Goal: Task Accomplishment & Management: Manage account settings

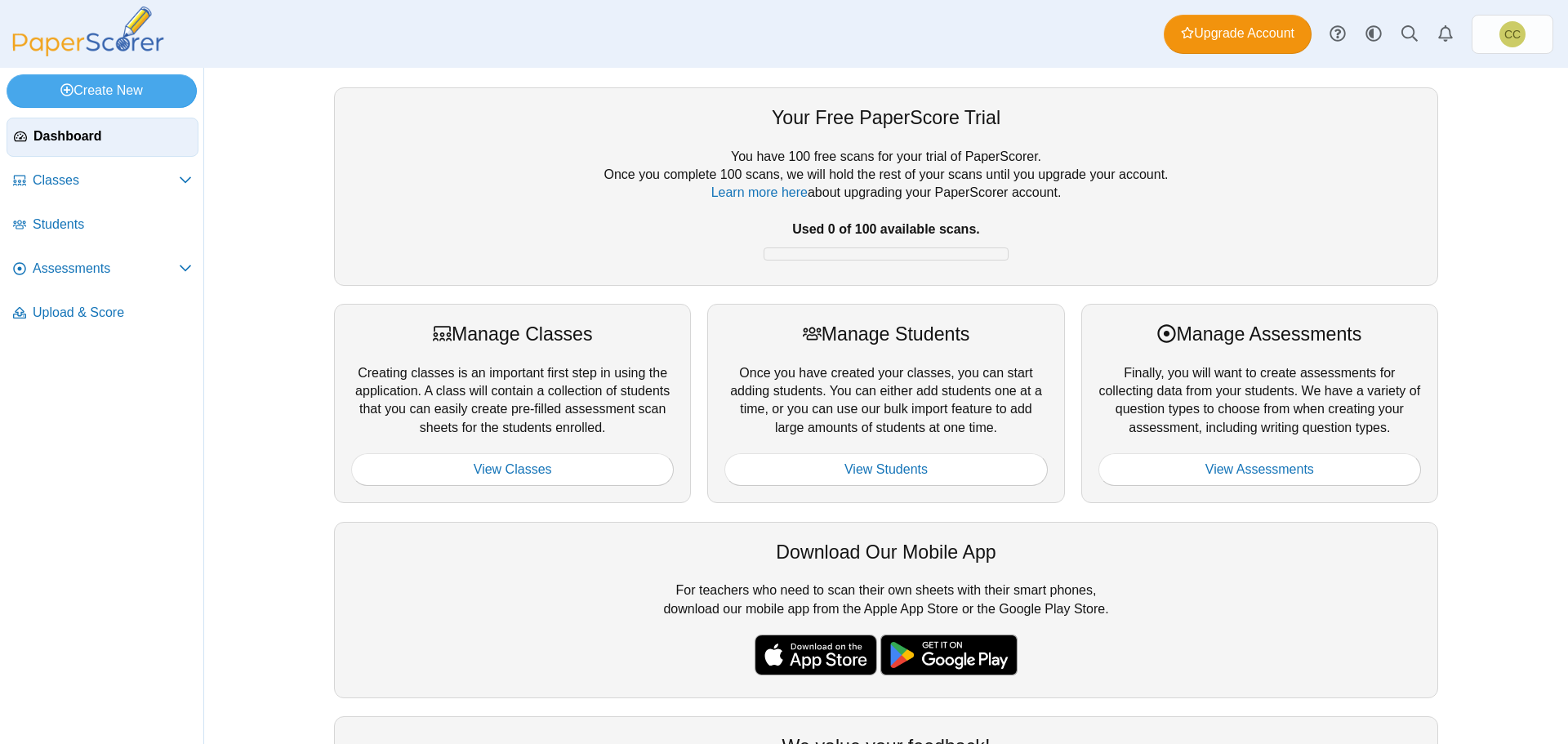
click at [298, 70] on div "Your Free PaperScore Trial You have 100 free scans for your trial of PaperScore…" at bounding box center [886, 406] width 1225 height 676
click at [1487, 26] on link "CC" at bounding box center [1512, 34] width 82 height 39
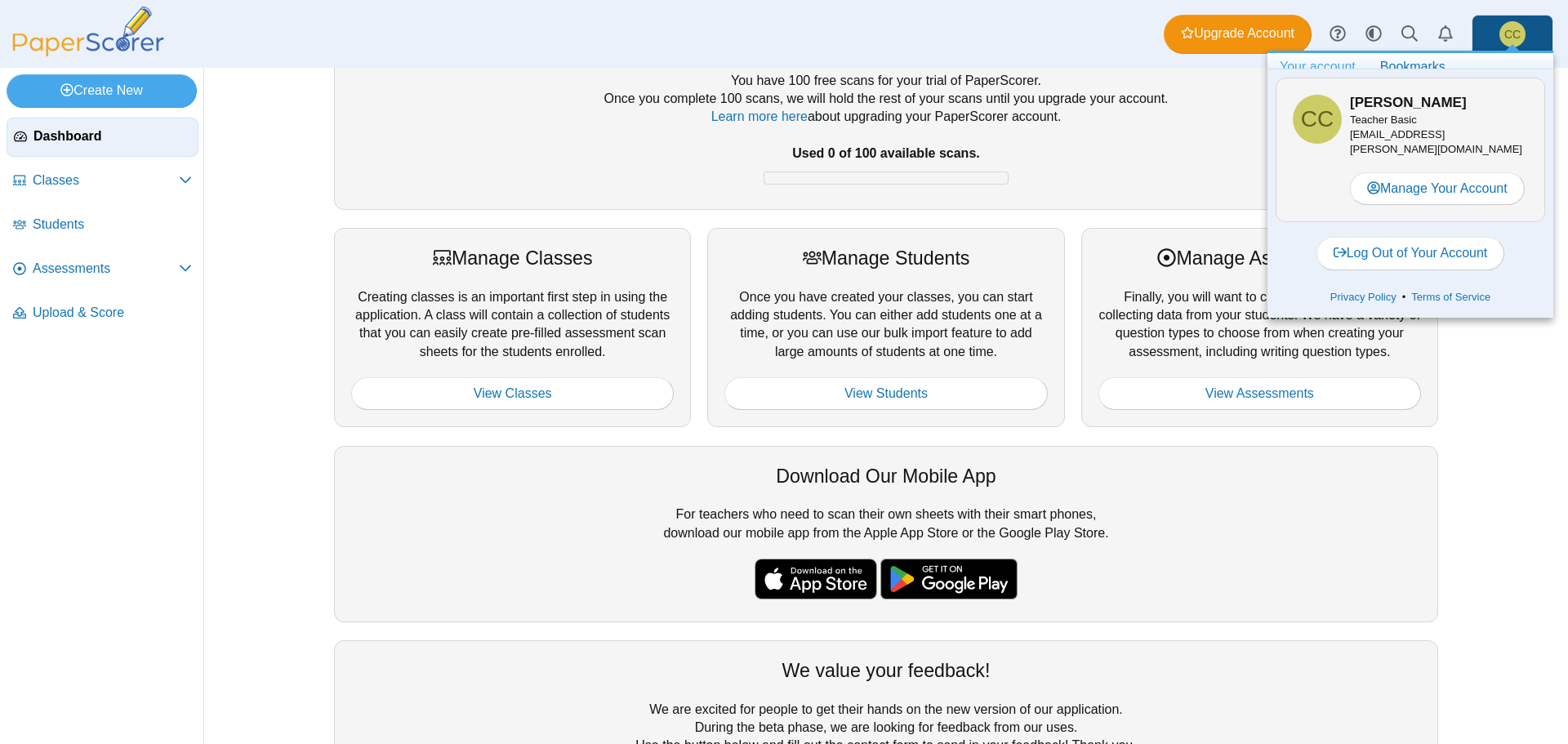
scroll to position [185, 0]
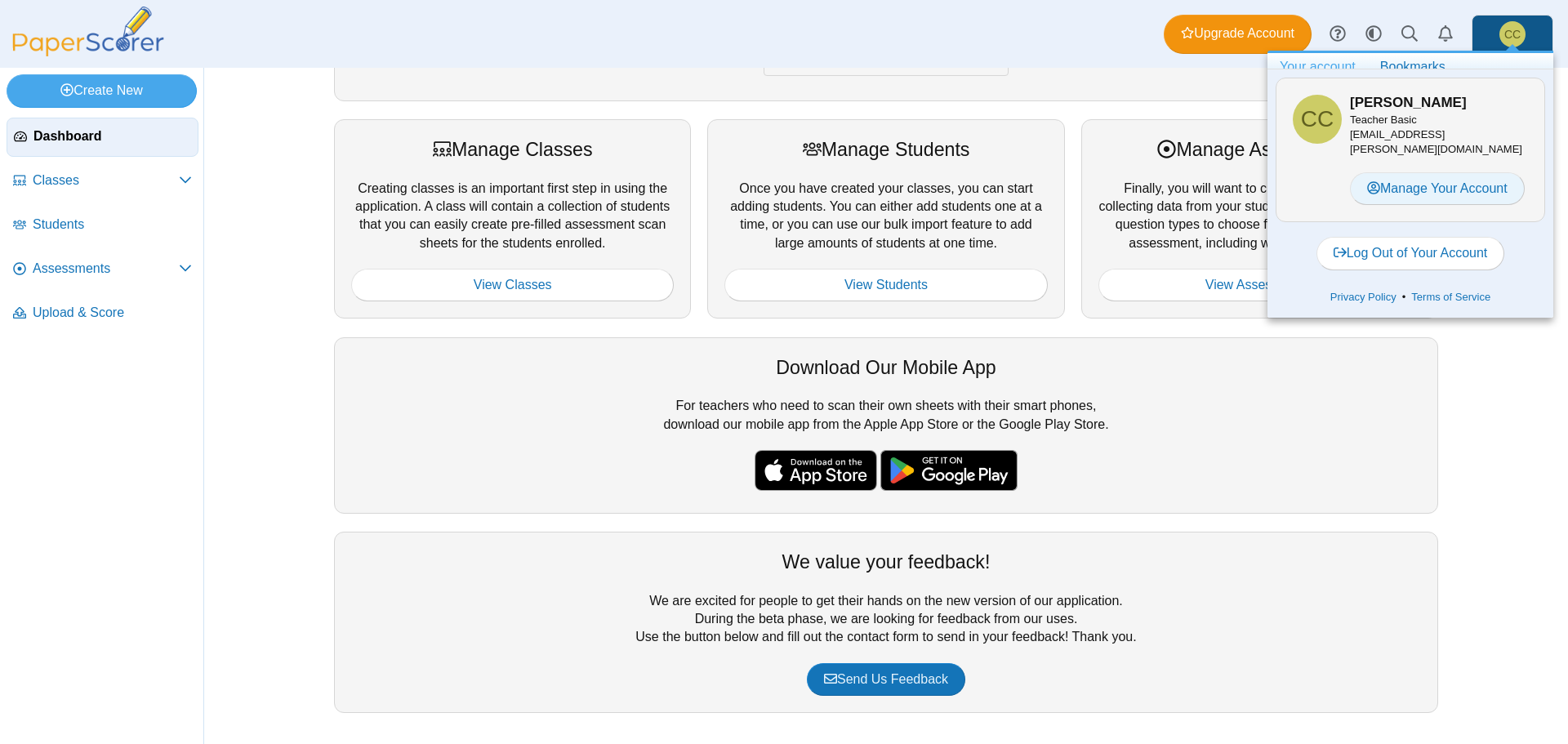
click at [1403, 185] on link "Manage Your Account" at bounding box center [1437, 189] width 175 height 33
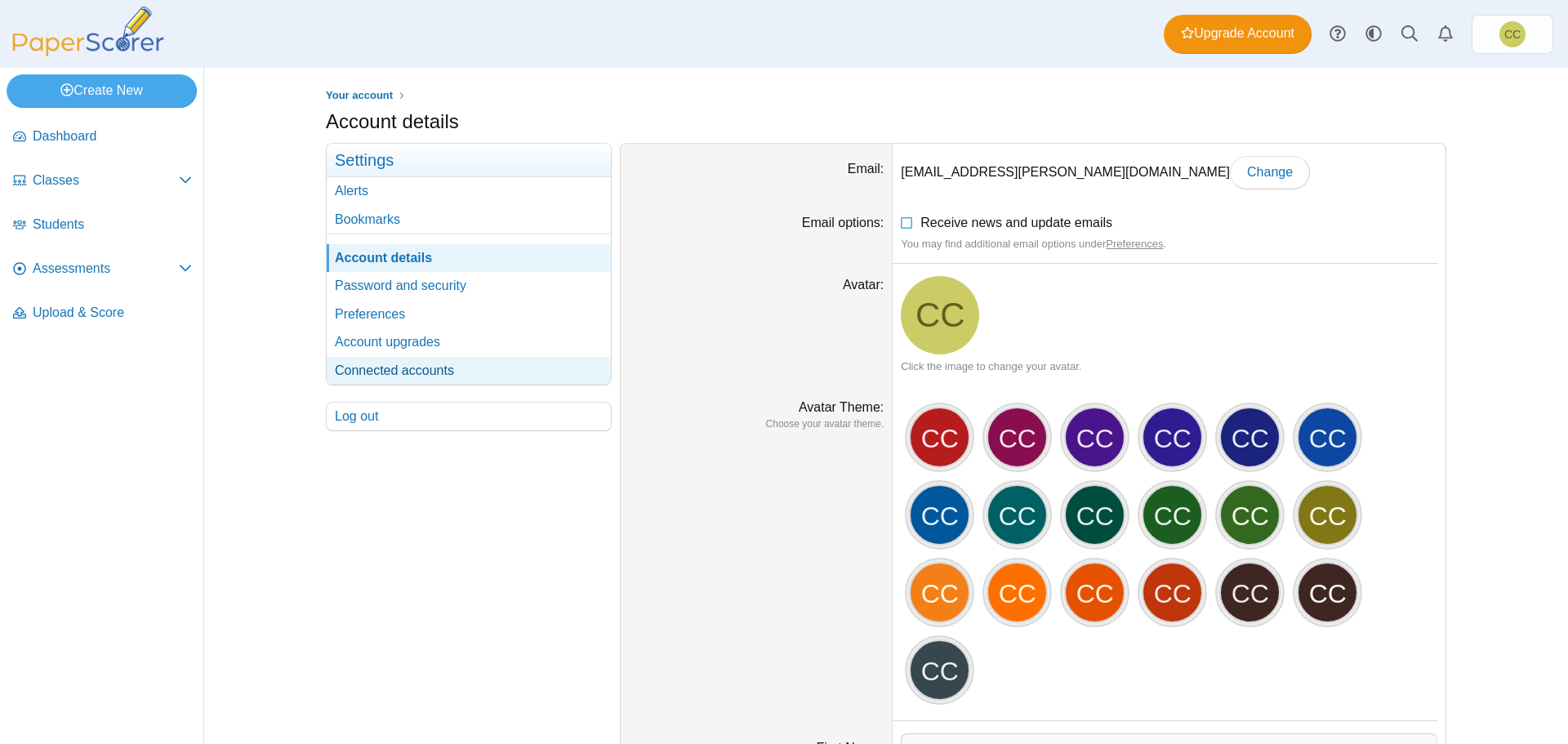
click at [433, 372] on link "Connected accounts" at bounding box center [469, 371] width 284 height 28
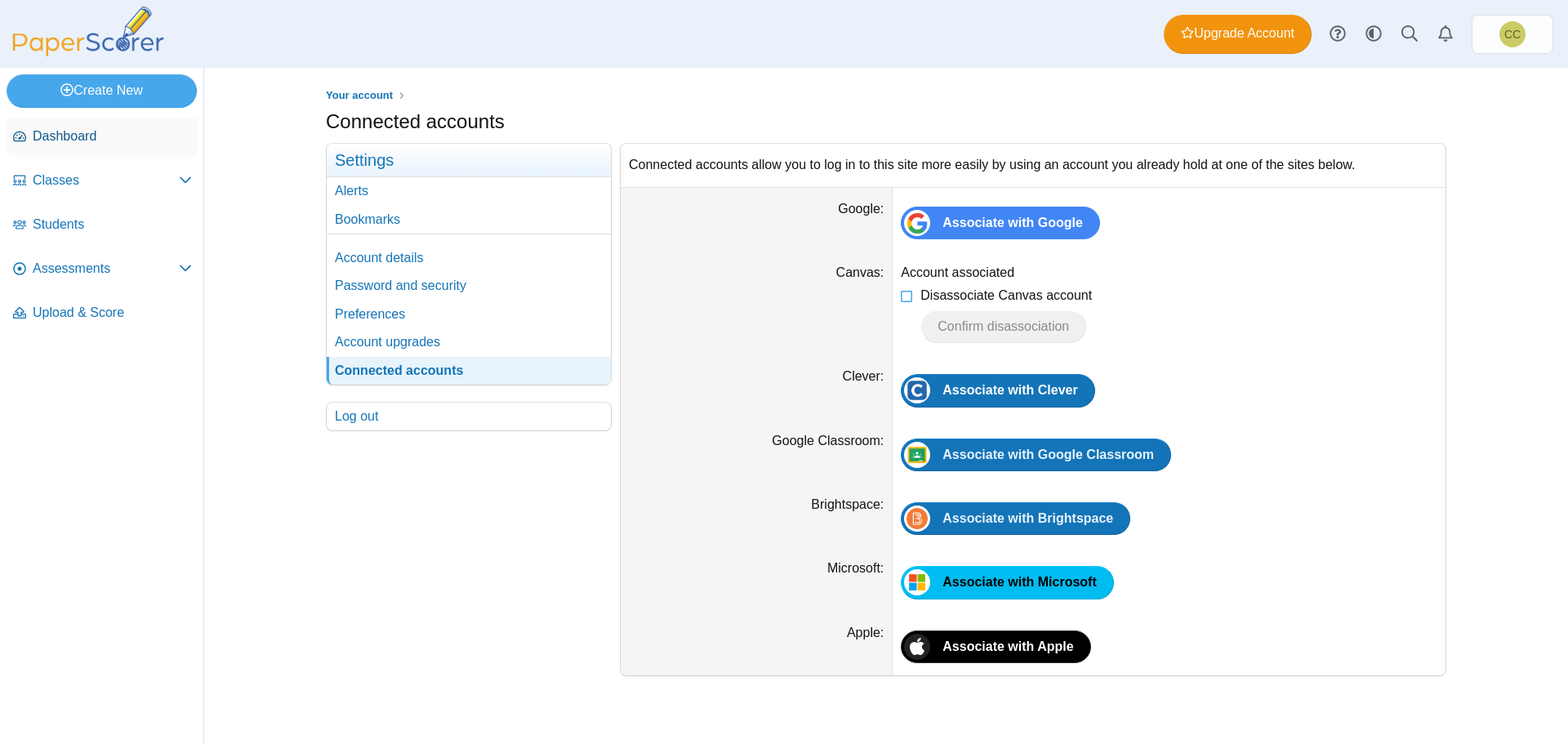
click at [116, 134] on span "Dashboard" at bounding box center [111, 136] width 159 height 18
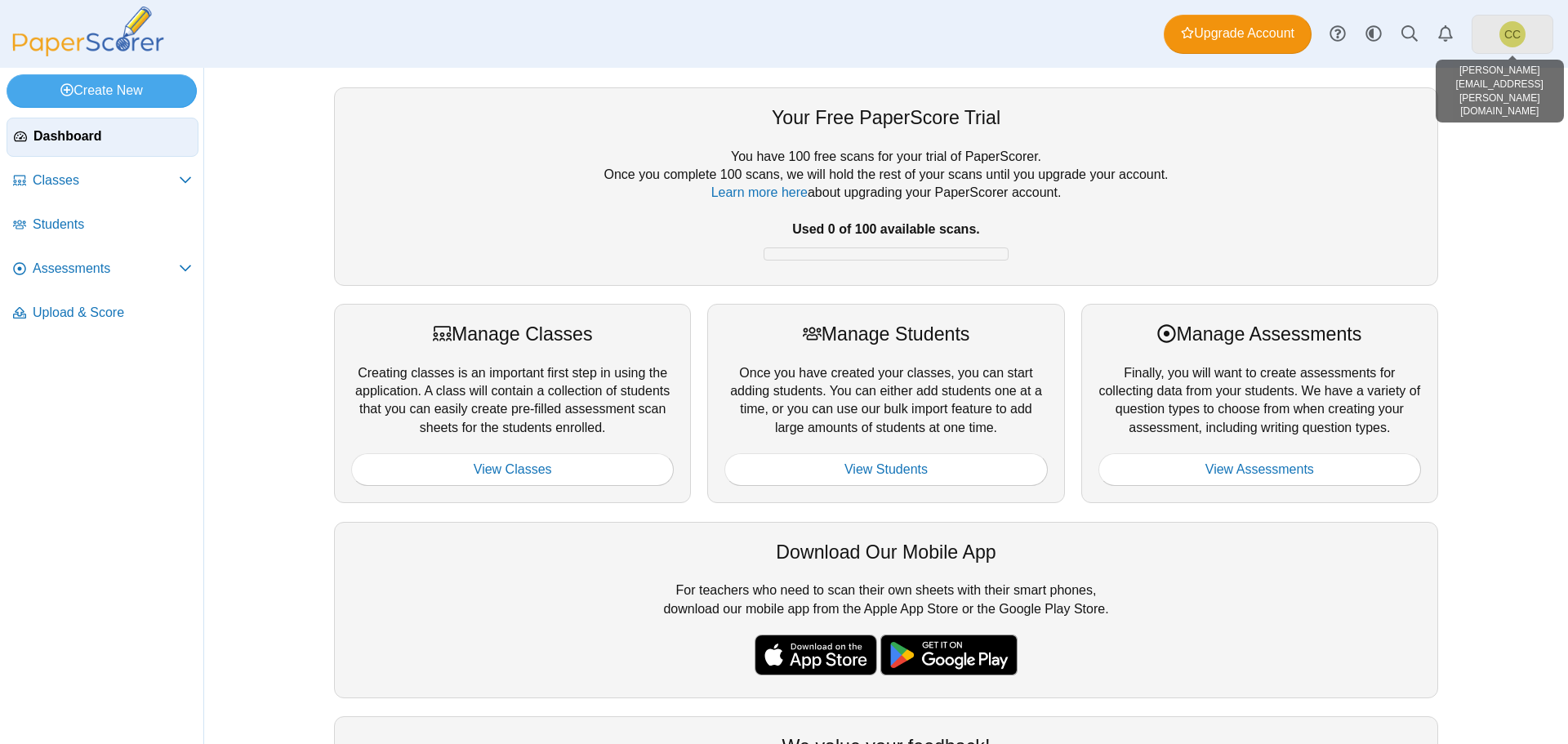
click at [1528, 35] on link "CC" at bounding box center [1512, 34] width 82 height 39
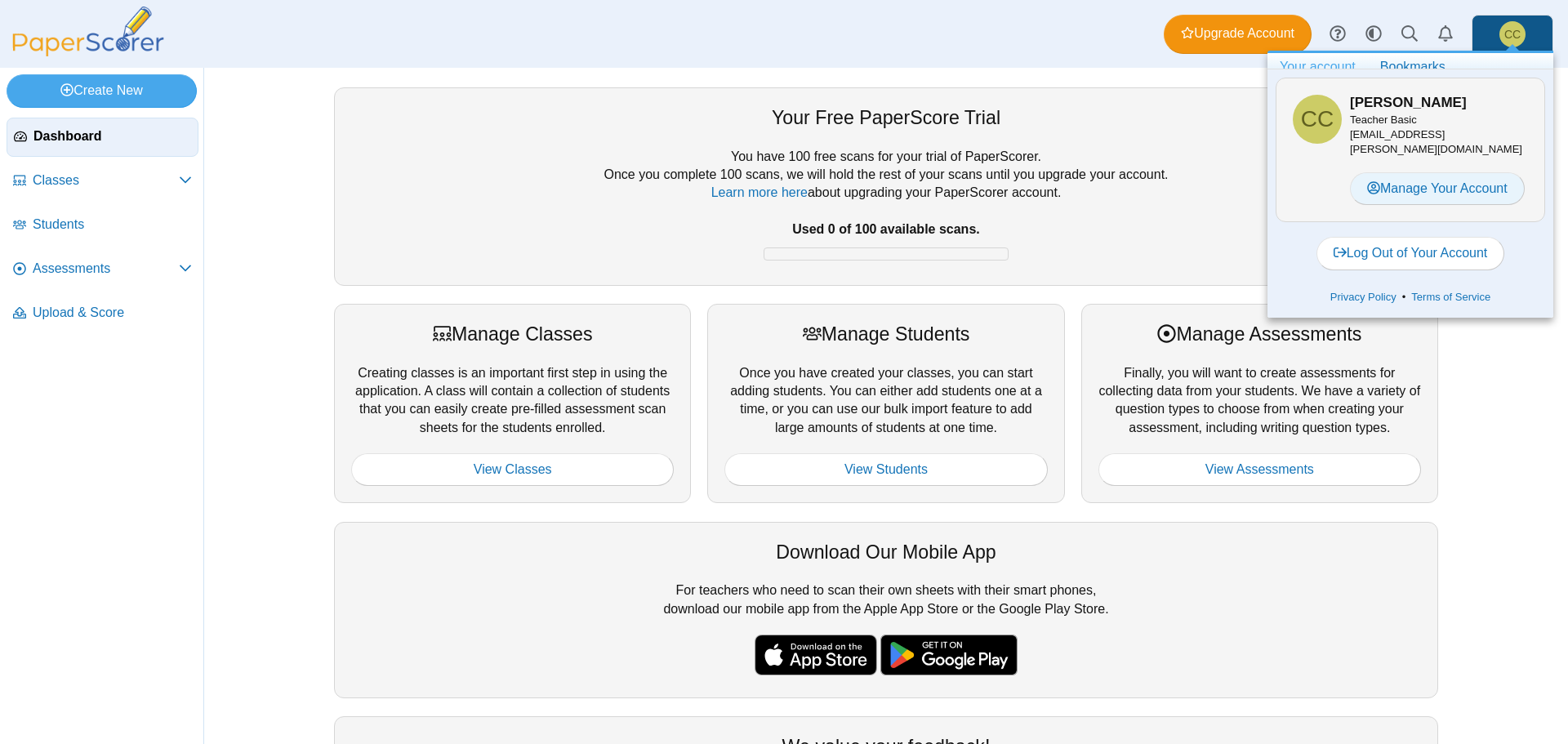
click at [1413, 184] on link "Manage Your Account" at bounding box center [1437, 189] width 175 height 33
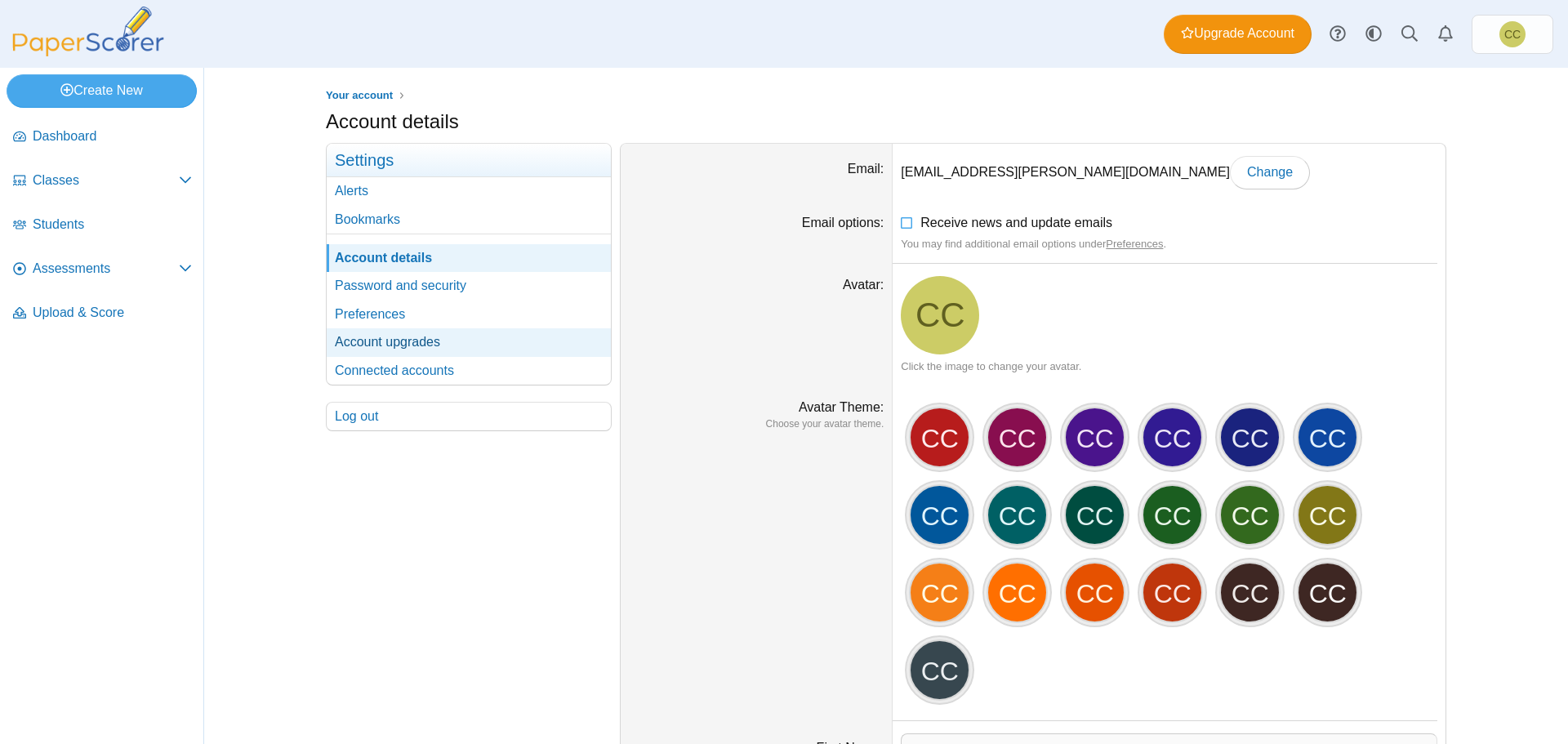
click at [416, 346] on link "Account upgrades" at bounding box center [469, 342] width 284 height 28
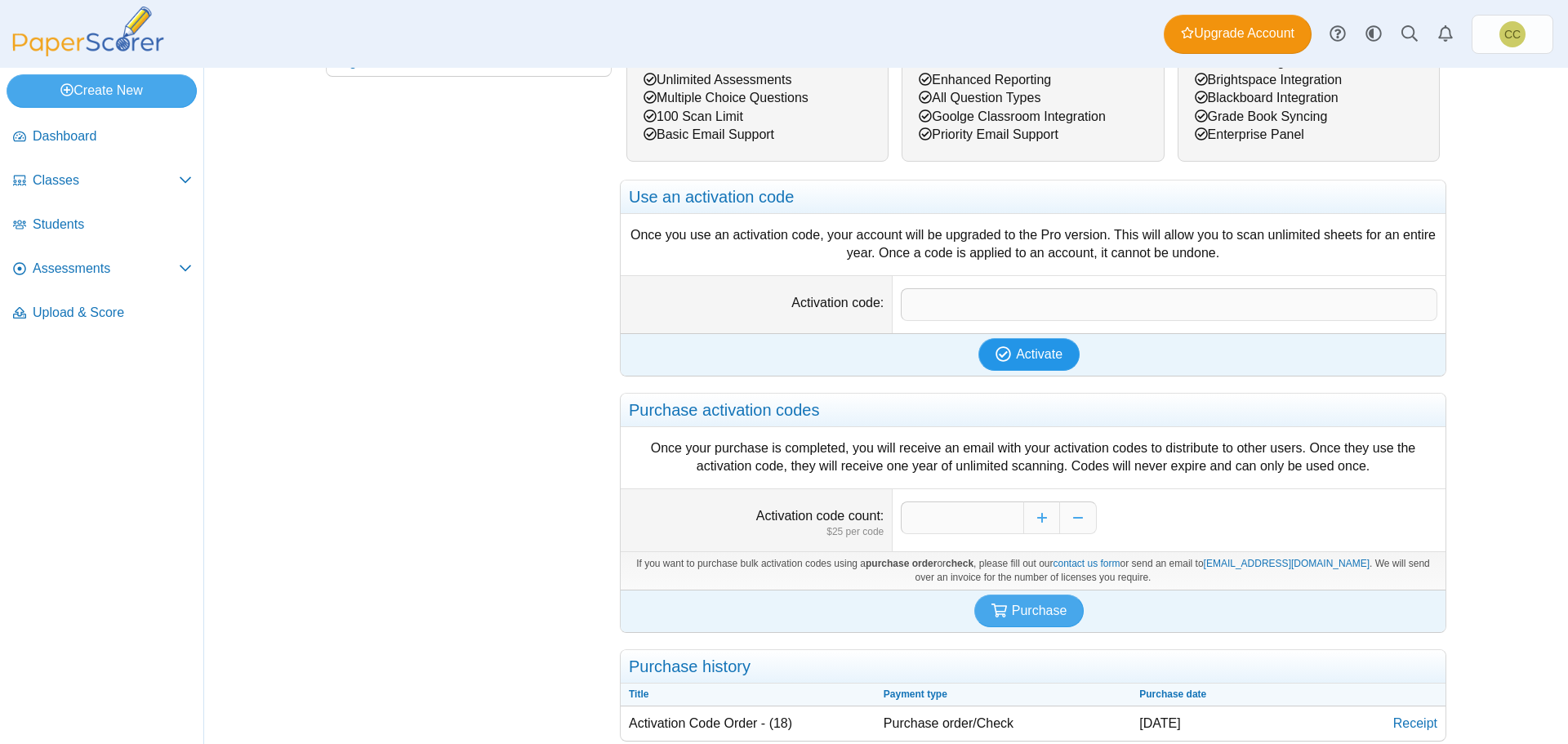
scroll to position [368, 0]
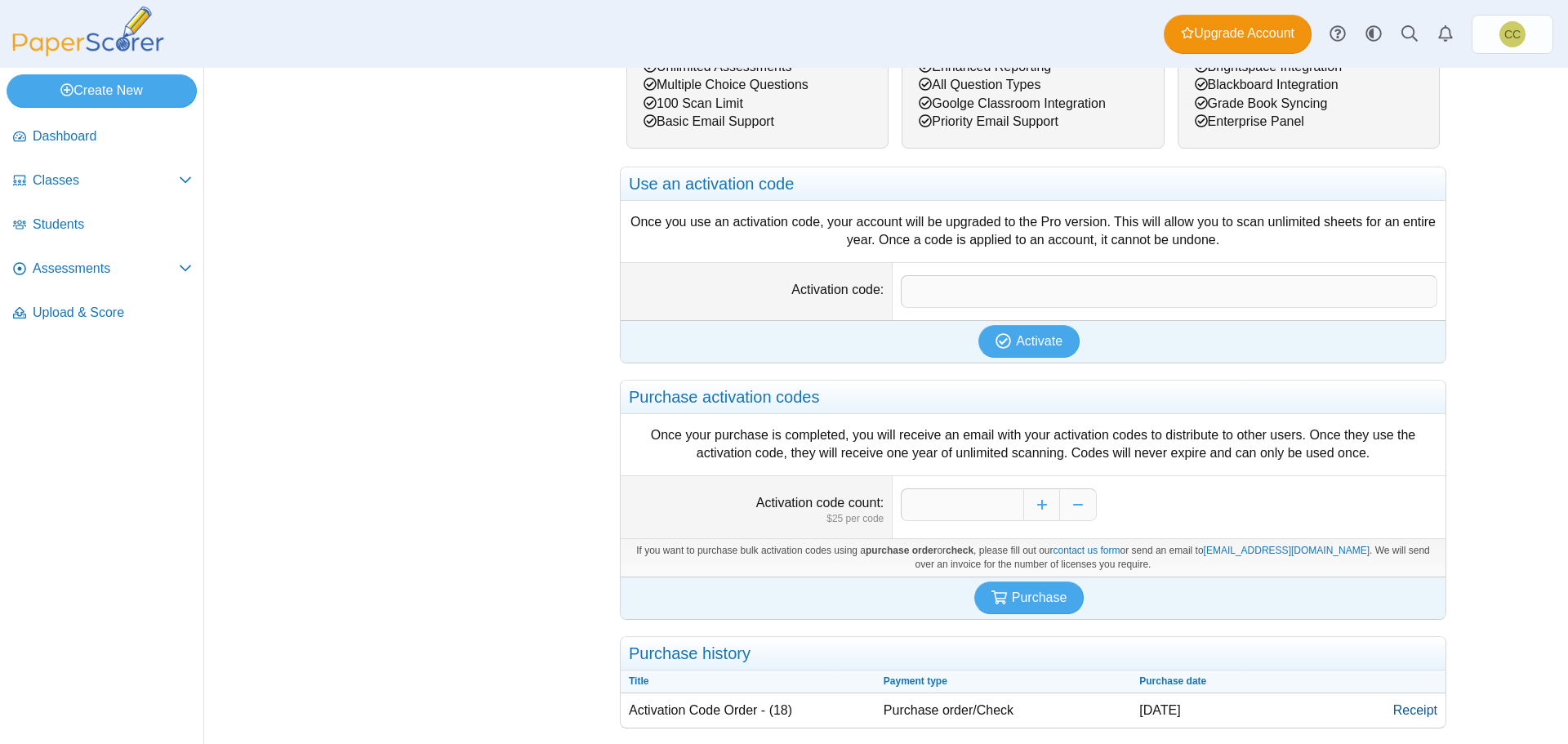
click at [1390, 706] on link "Receipt" at bounding box center [1415, 710] width 60 height 34
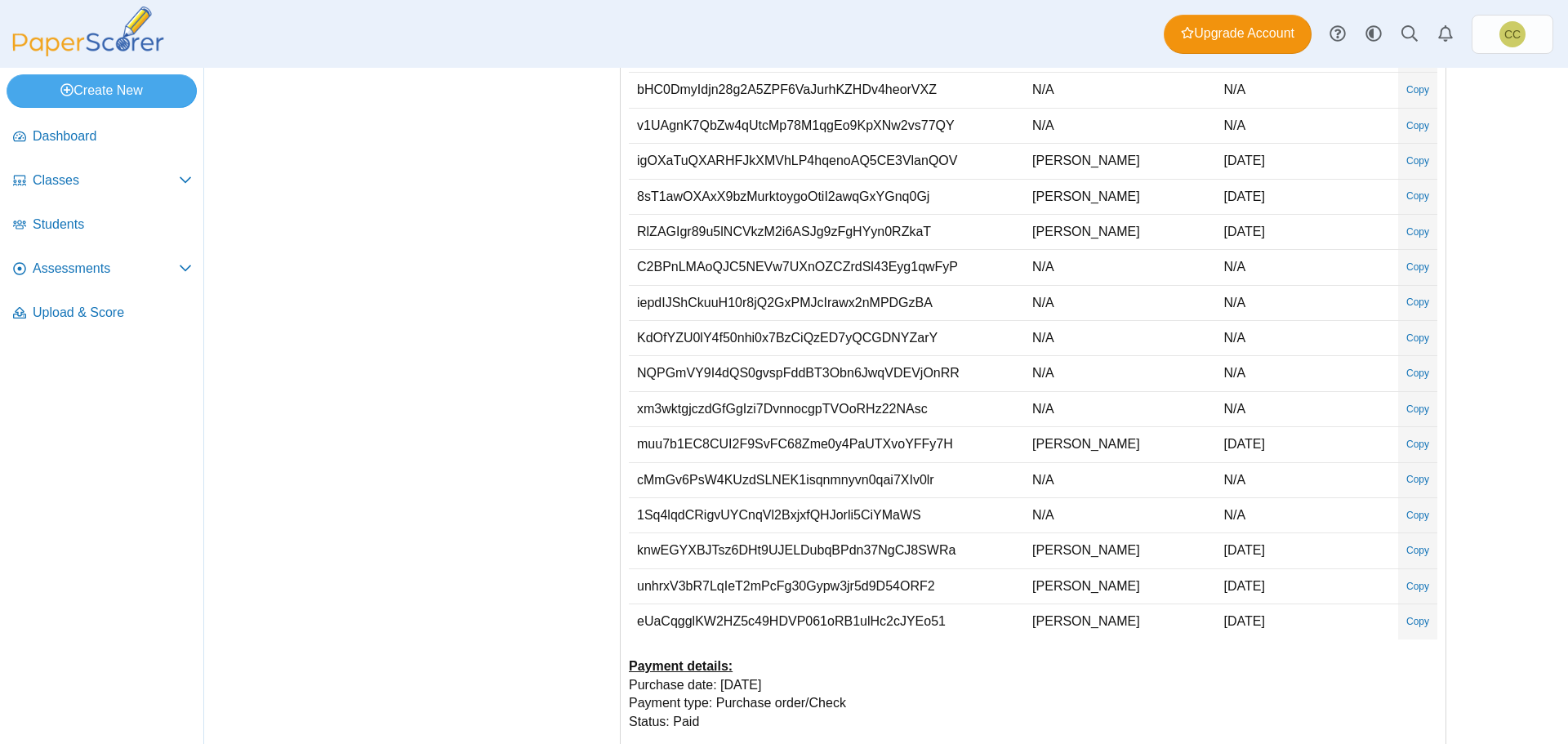
scroll to position [361, 0]
